Goal: Find specific page/section: Find specific page/section

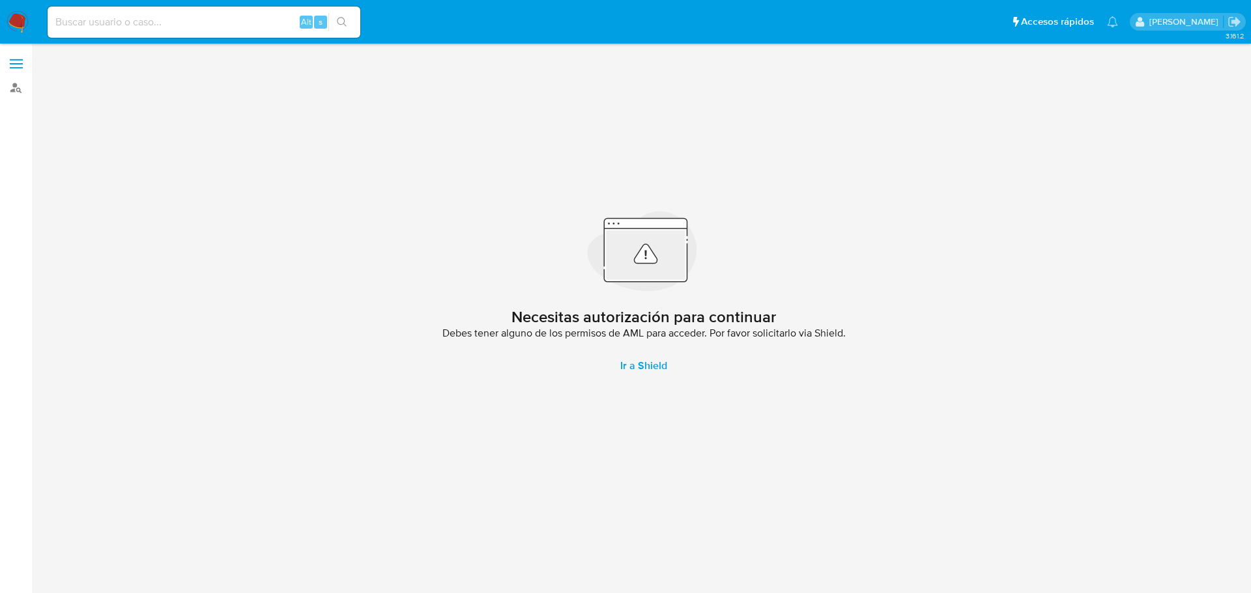
click at [17, 63] on span at bounding box center [16, 64] width 13 height 2
click at [0, 0] on input "checkbox" at bounding box center [0, 0] width 0 height 0
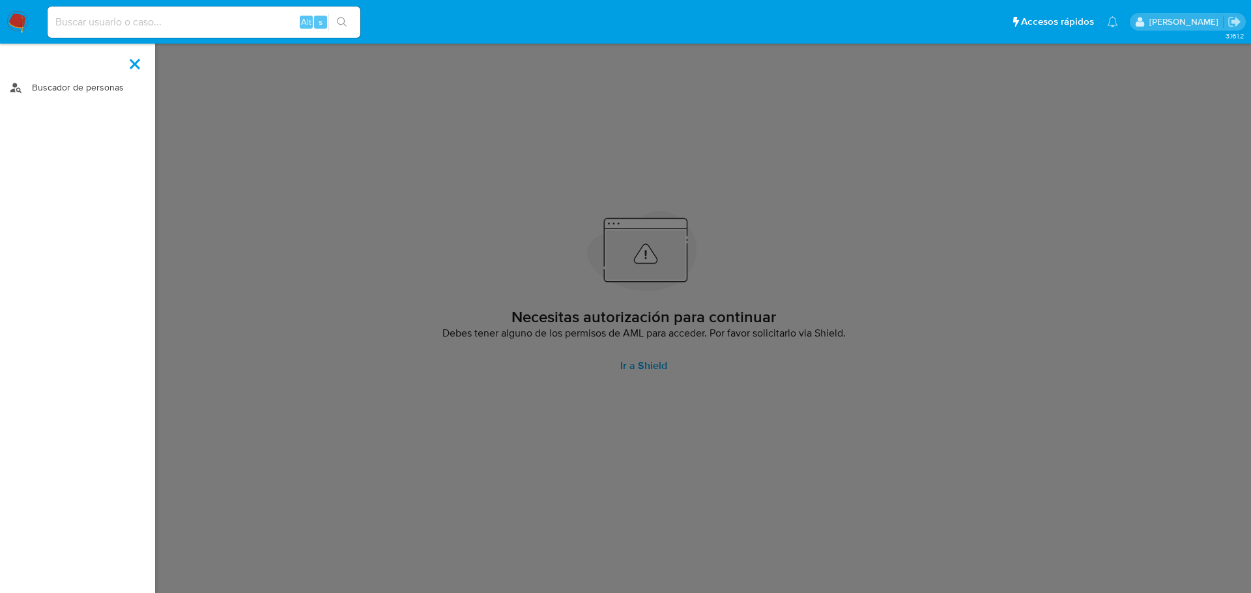
click at [68, 89] on link "Buscador de personas" at bounding box center [77, 88] width 155 height 20
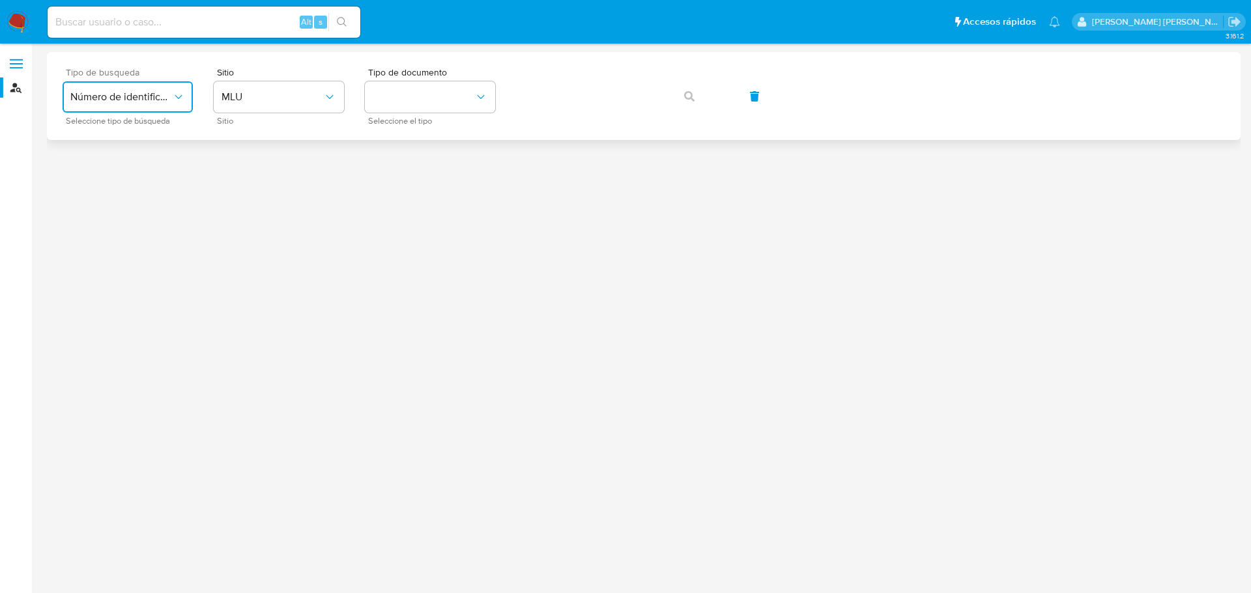
click at [108, 95] on span "Número de identificación" at bounding box center [121, 97] width 102 height 13
click at [127, 186] on div "User ID" at bounding box center [123, 176] width 107 height 31
click at [175, 100] on icon "typeSearch" at bounding box center [178, 97] width 13 height 13
click at [165, 134] on span "Número de identificación" at bounding box center [123, 139] width 107 height 26
click at [298, 99] on button "site_id" at bounding box center [279, 96] width 130 height 31
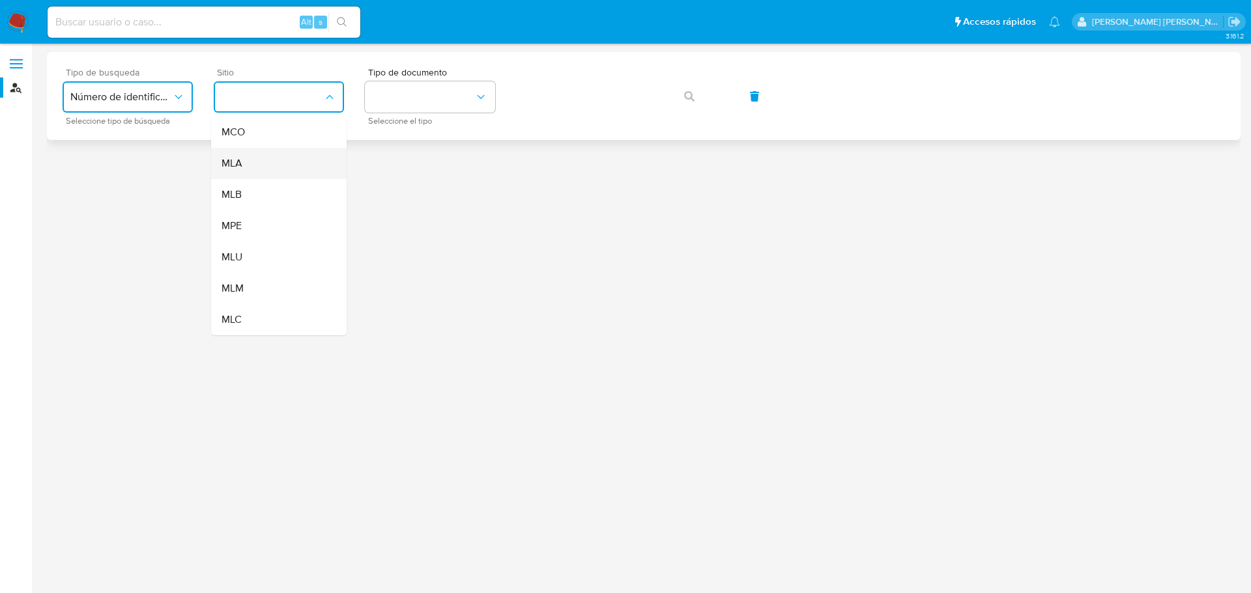
click at [268, 167] on div "MLA" at bounding box center [274, 163] width 107 height 31
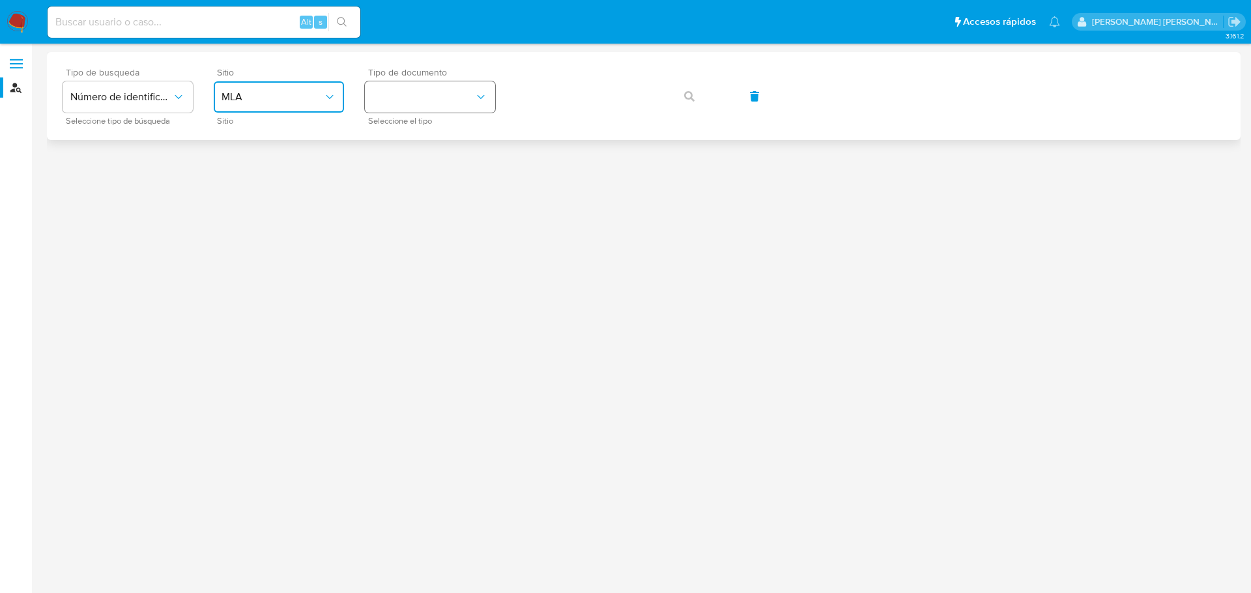
click at [459, 96] on button "identificationType" at bounding box center [430, 96] width 130 height 31
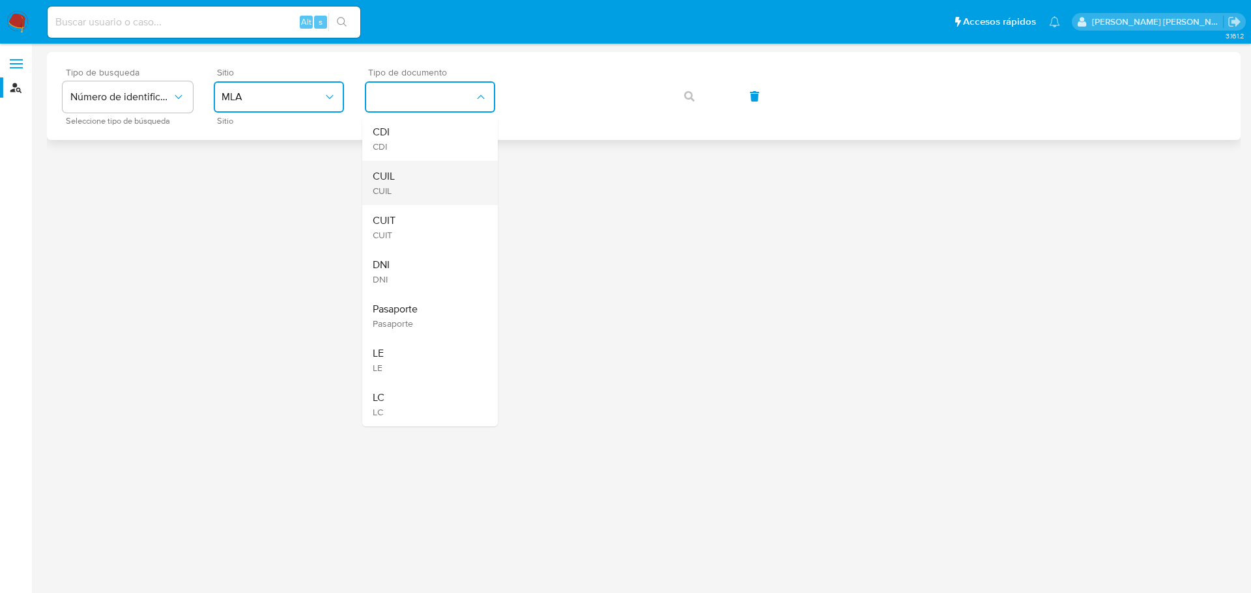
click at [421, 174] on div "CUIL CUIL" at bounding box center [426, 183] width 107 height 44
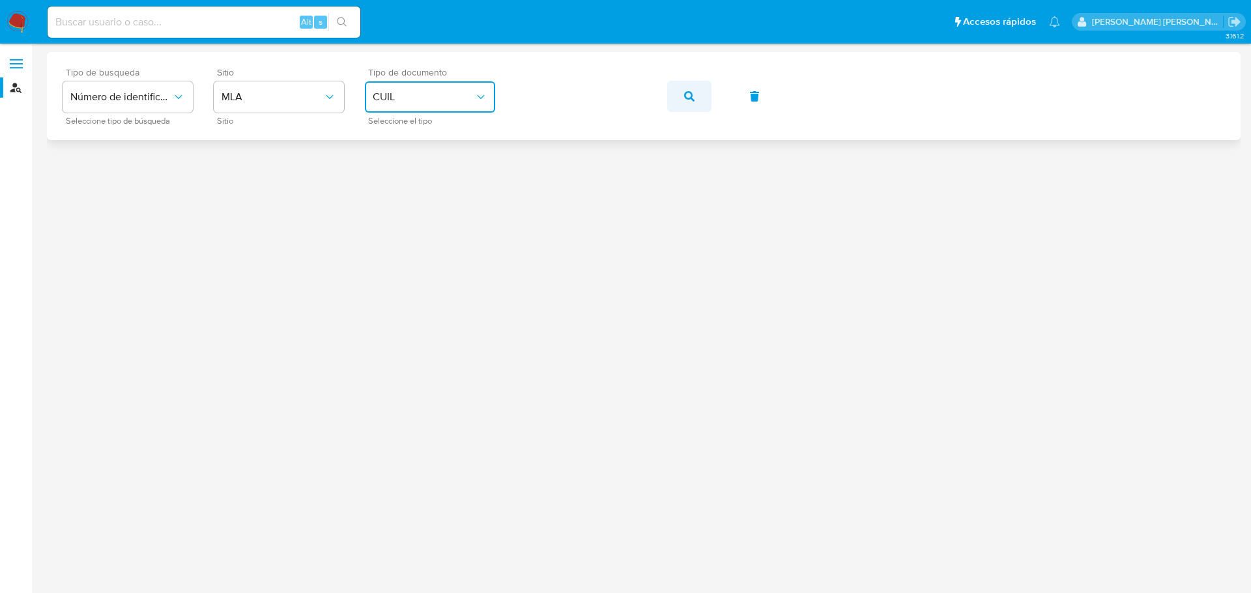
click at [681, 99] on button "button" at bounding box center [689, 96] width 44 height 31
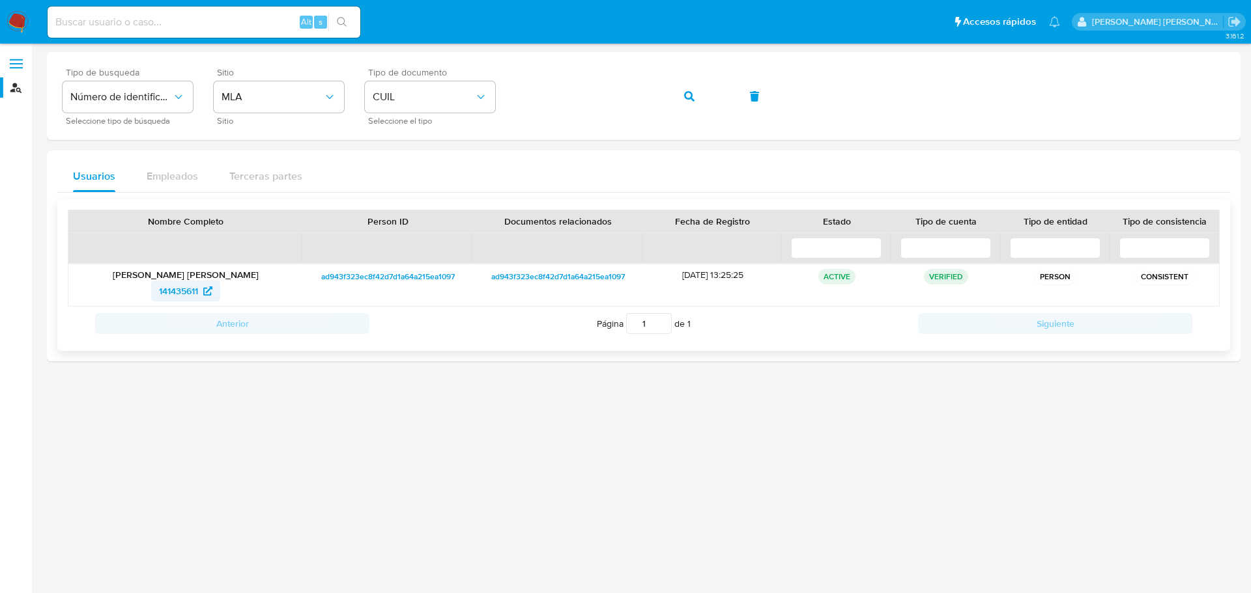
click at [220, 291] on link "141435611" at bounding box center [185, 291] width 69 height 21
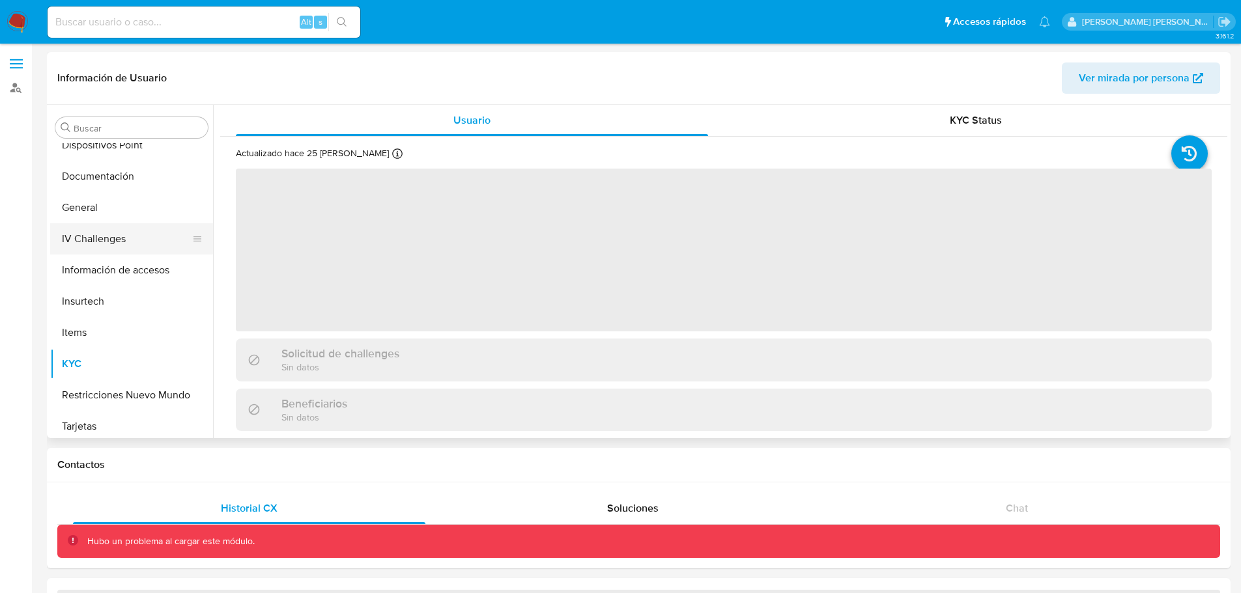
scroll to position [332, 0]
select select "10"
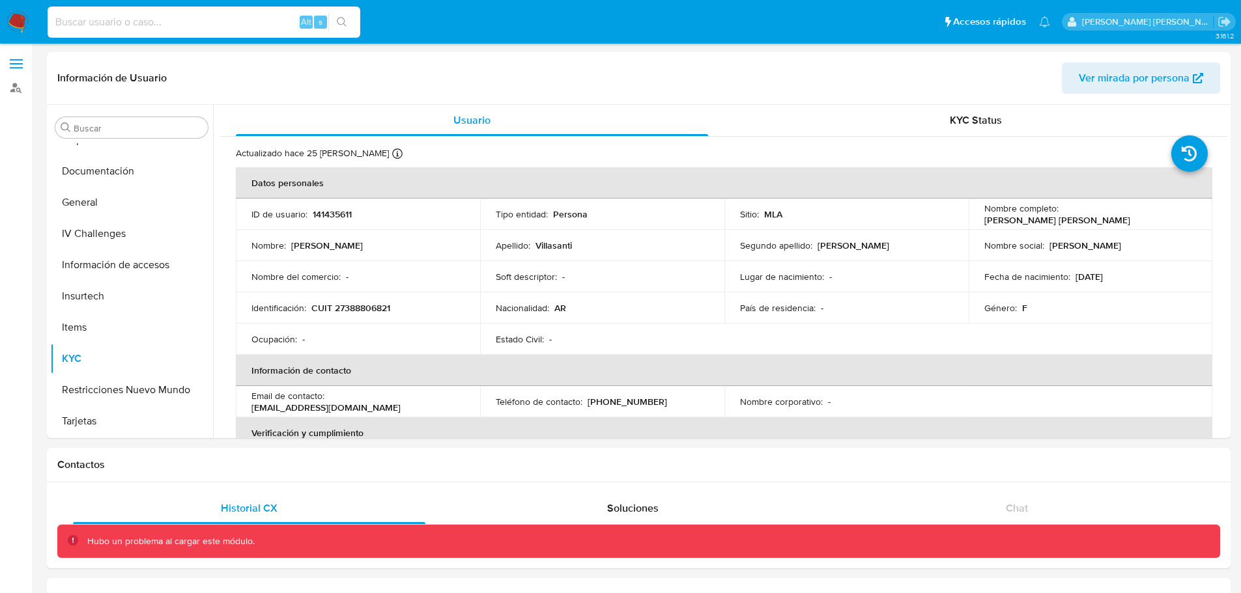
click at [202, 14] on input at bounding box center [204, 22] width 313 height 17
paste input "497375079"
type input "497375079"
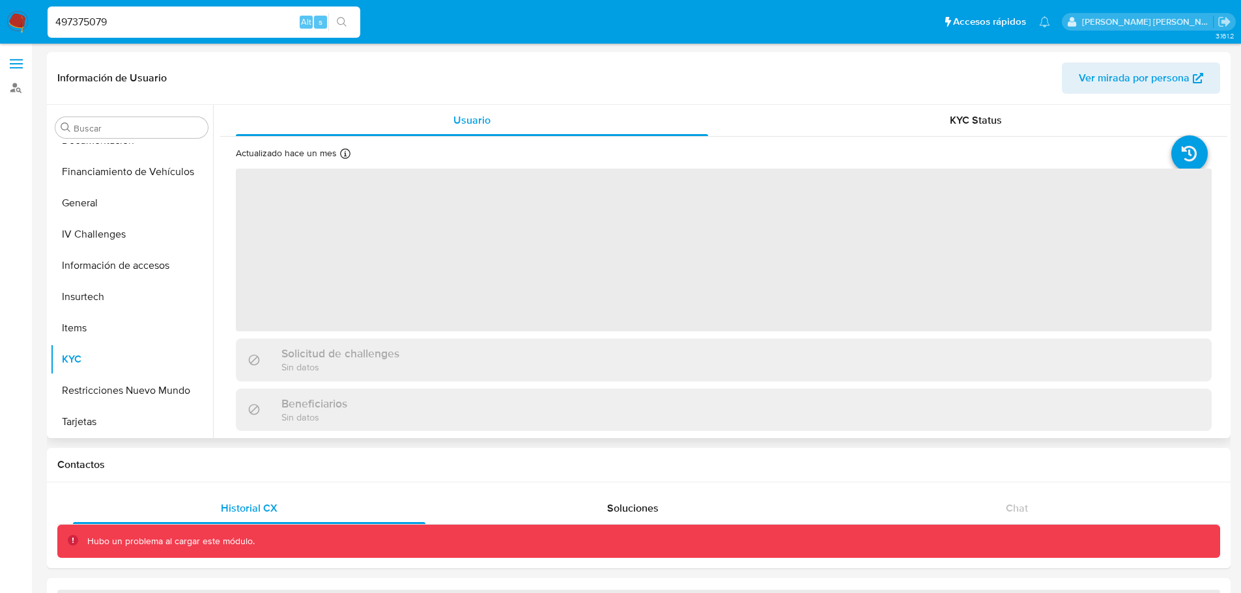
scroll to position [332, 0]
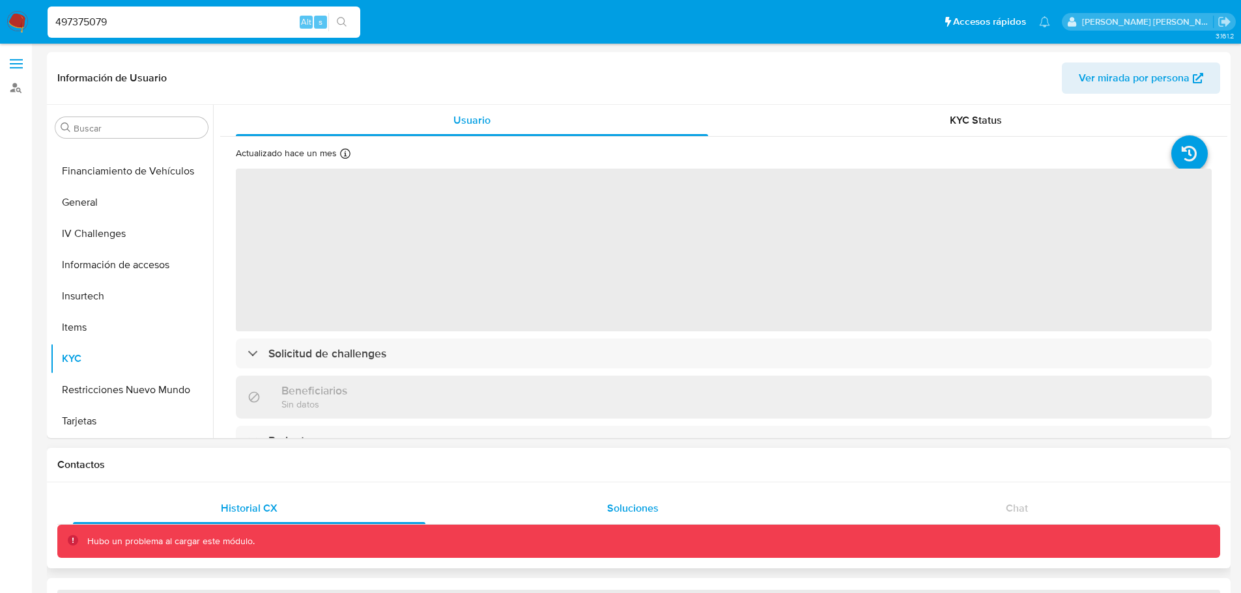
select select "10"
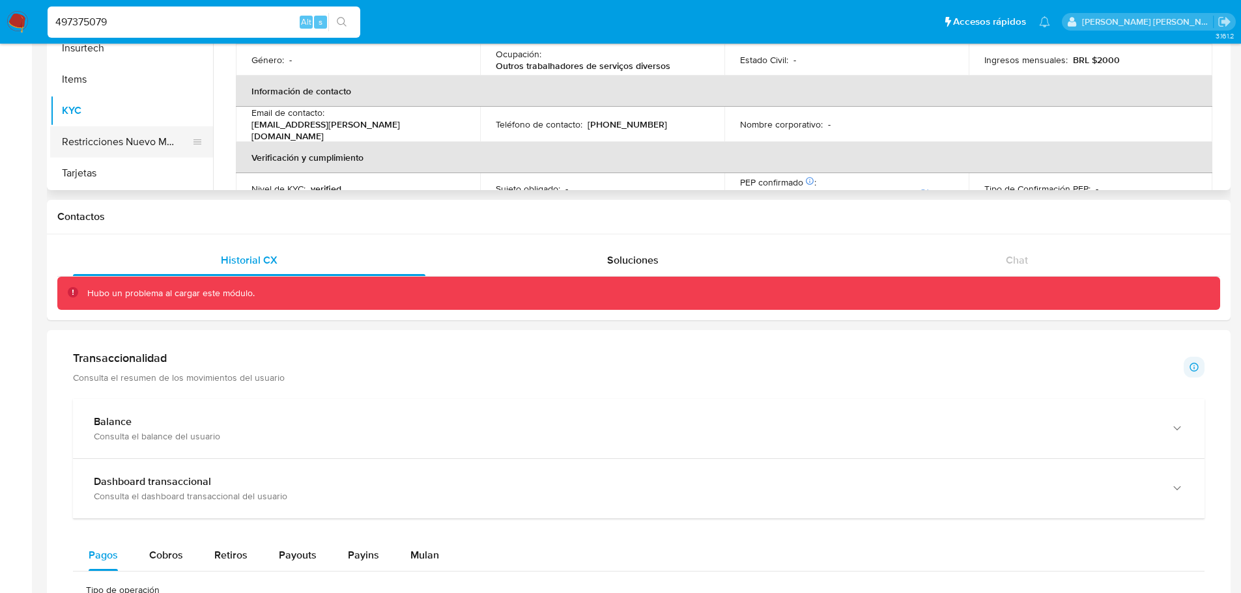
scroll to position [130, 0]
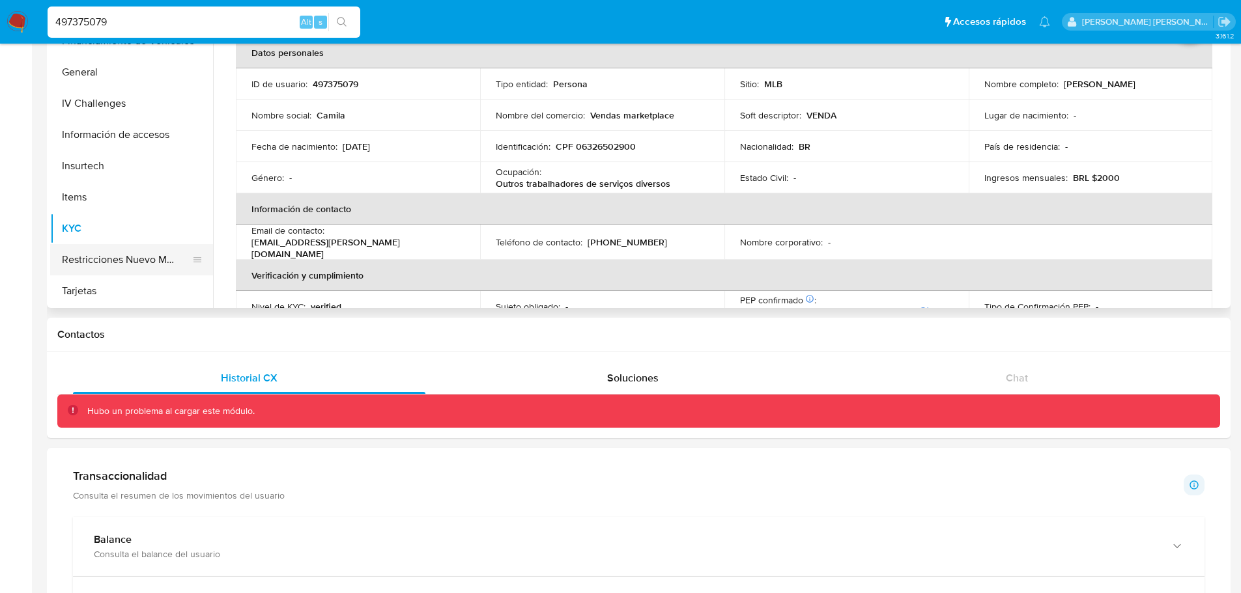
click at [128, 262] on button "Restricciones Nuevo Mundo" at bounding box center [126, 259] width 152 height 31
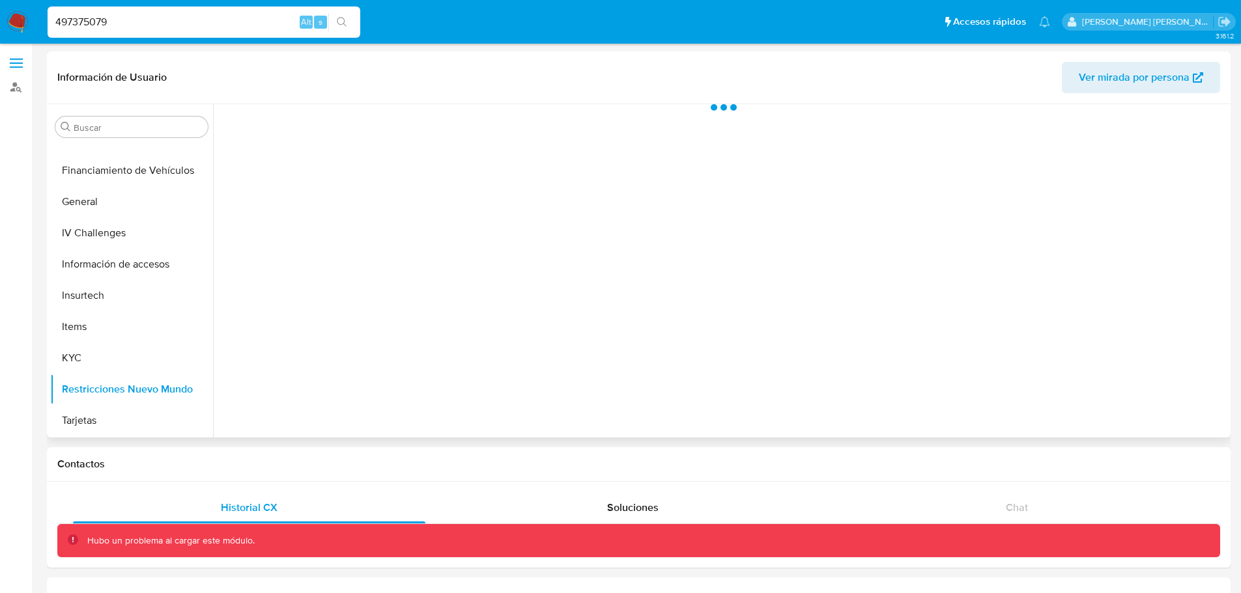
scroll to position [0, 0]
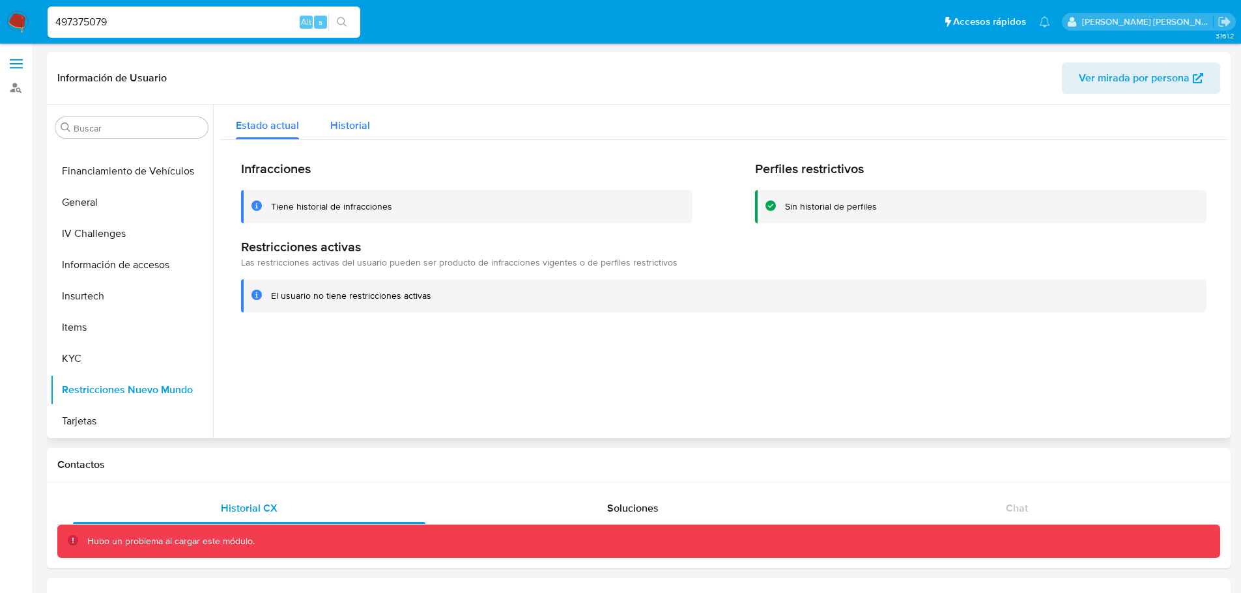
click at [355, 123] on span "Historial" at bounding box center [350, 125] width 40 height 15
